Goal: Task Accomplishment & Management: Complete application form

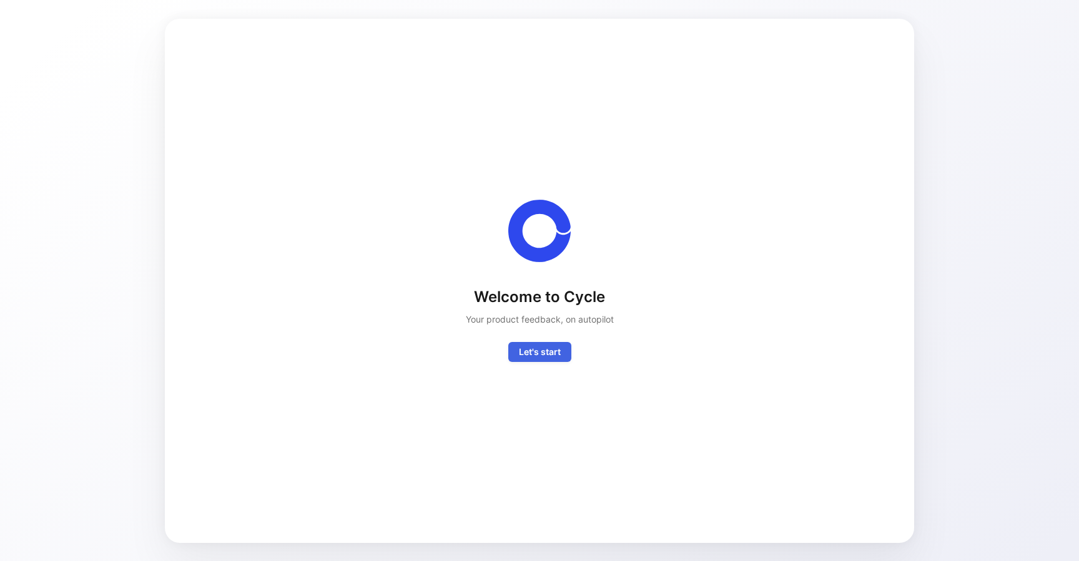
click at [531, 355] on span "Let's start" at bounding box center [540, 352] width 42 height 15
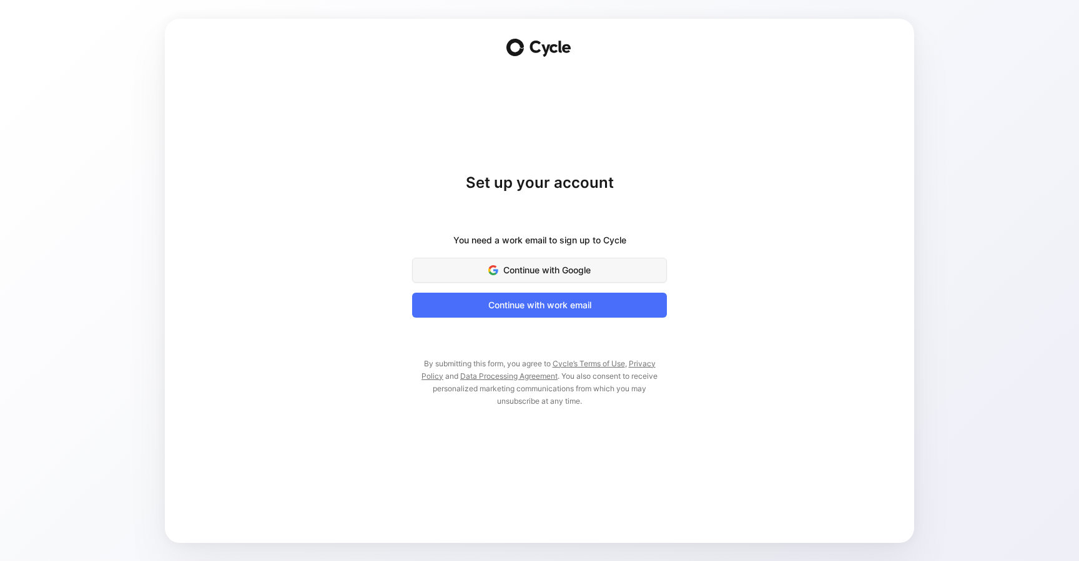
click at [627, 278] on button "Continue with Google" at bounding box center [539, 270] width 255 height 25
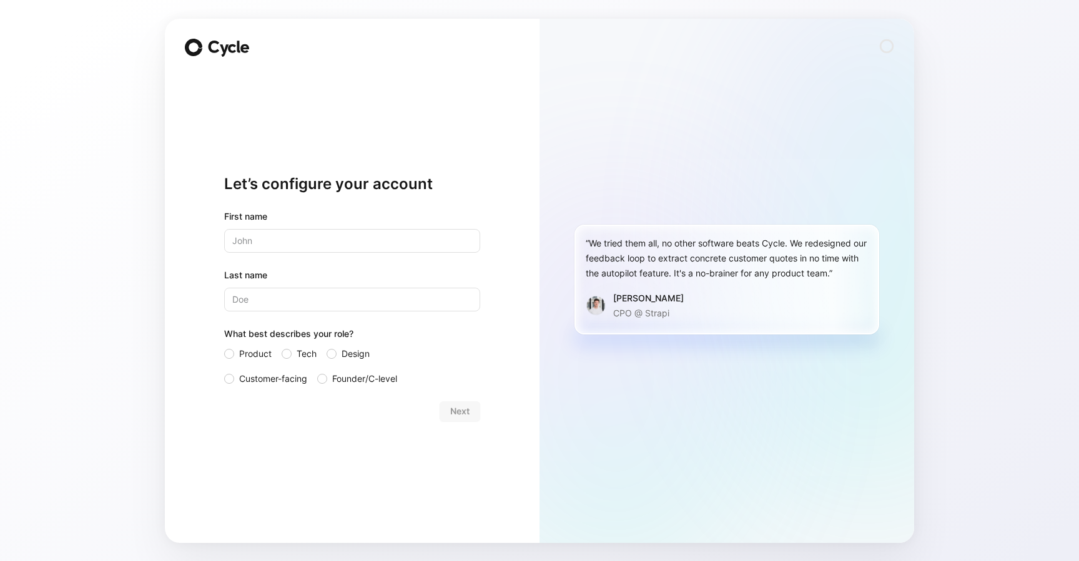
click at [237, 248] on input "text" at bounding box center [352, 241] width 256 height 24
type input "Aditi"
click at [249, 298] on input "Last name" at bounding box center [352, 300] width 256 height 24
type input "Timbadia"
click at [332, 350] on div at bounding box center [332, 354] width 10 height 10
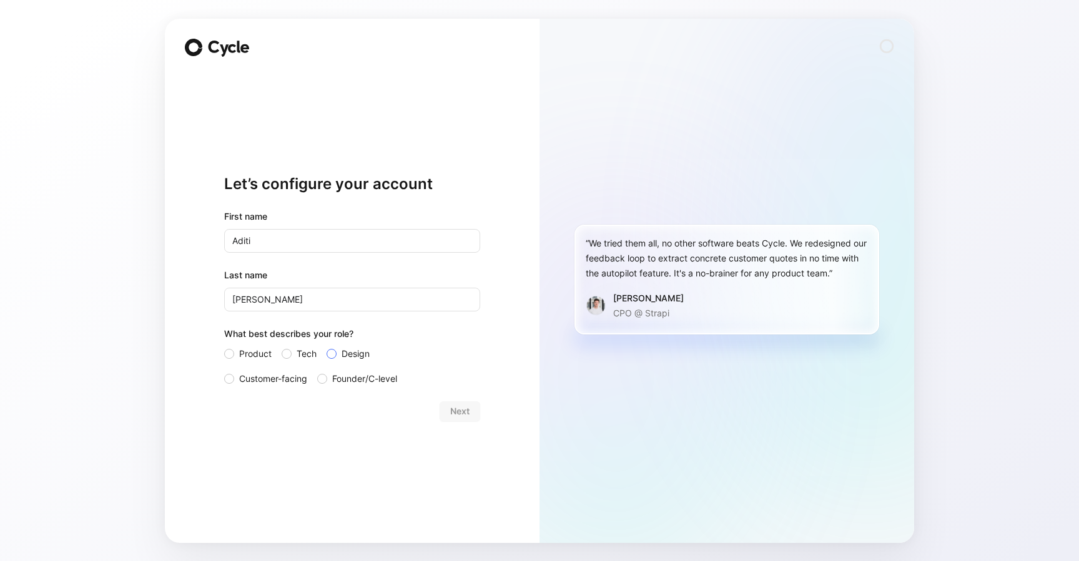
click at [327, 347] on input "Design" at bounding box center [327, 347] width 0 height 0
click at [460, 411] on span "Next" at bounding box center [459, 411] width 19 height 15
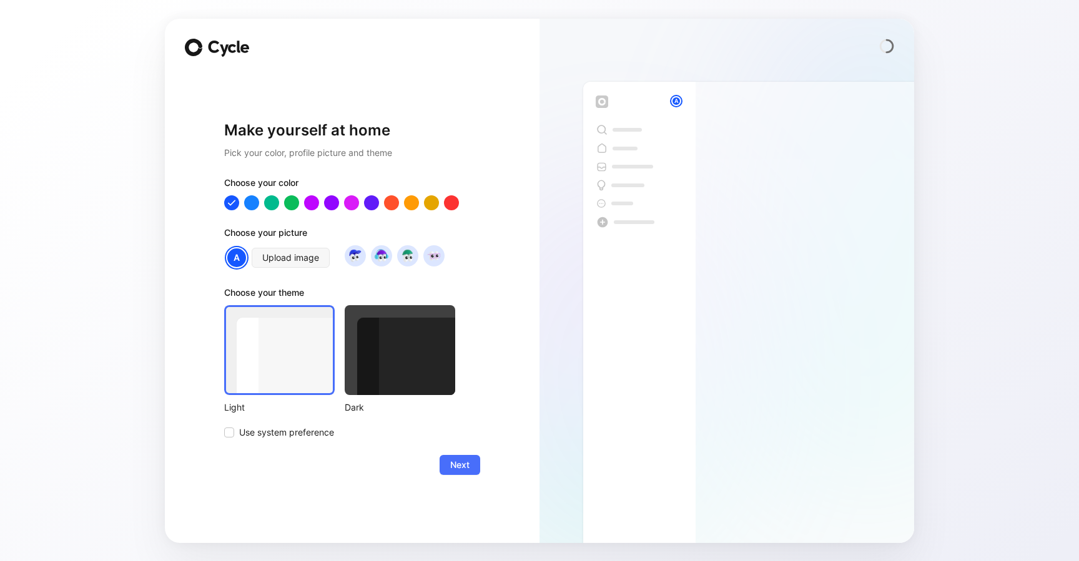
click at [418, 379] on div at bounding box center [400, 350] width 111 height 90
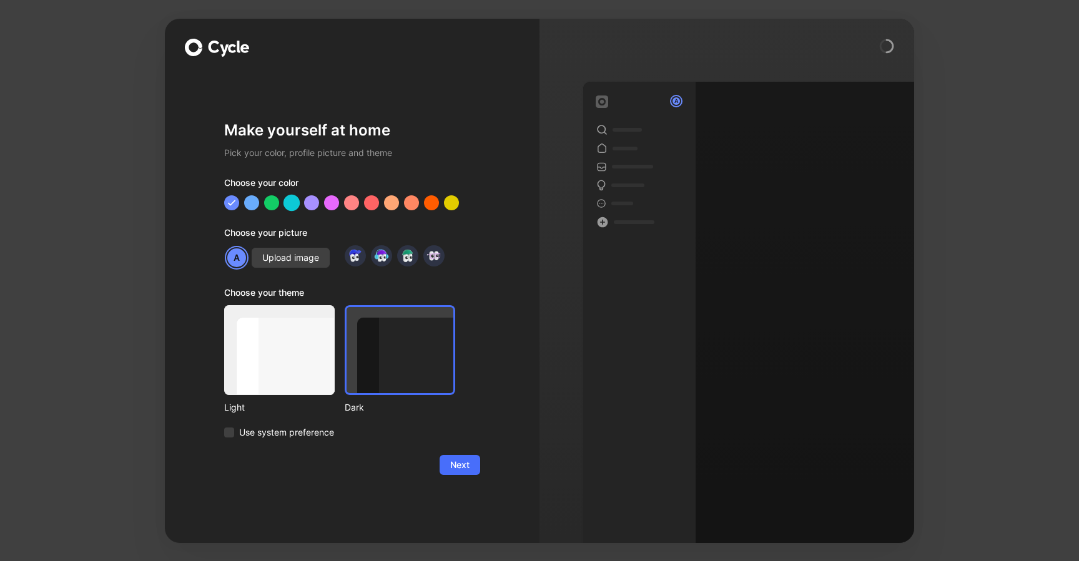
click at [290, 207] on div at bounding box center [291, 202] width 16 height 16
click at [470, 471] on button "Next" at bounding box center [460, 465] width 41 height 20
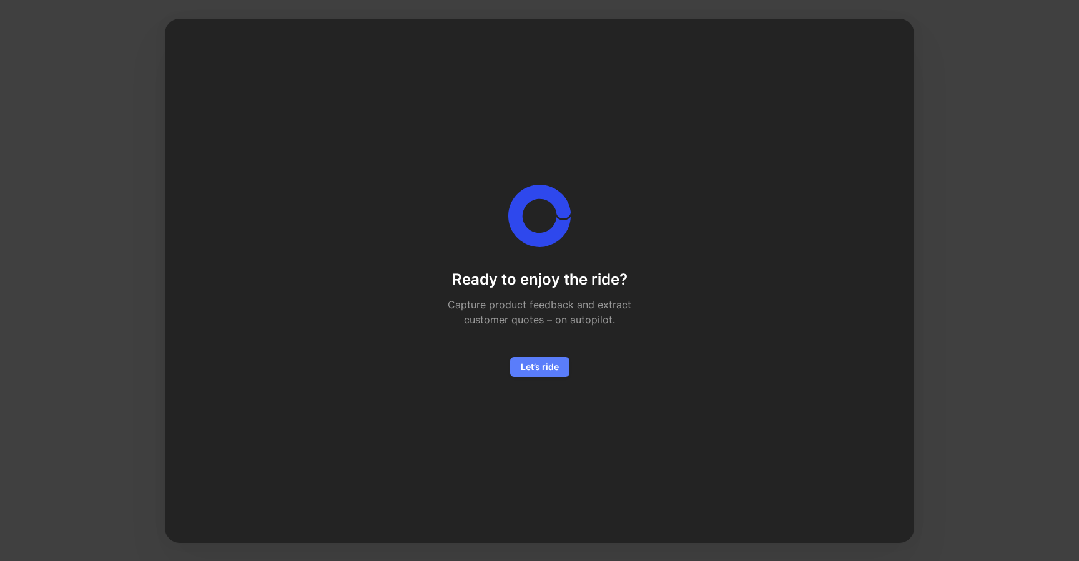
click at [540, 358] on button "Let’s ride" at bounding box center [539, 367] width 59 height 20
